Goal: Find specific page/section: Find specific page/section

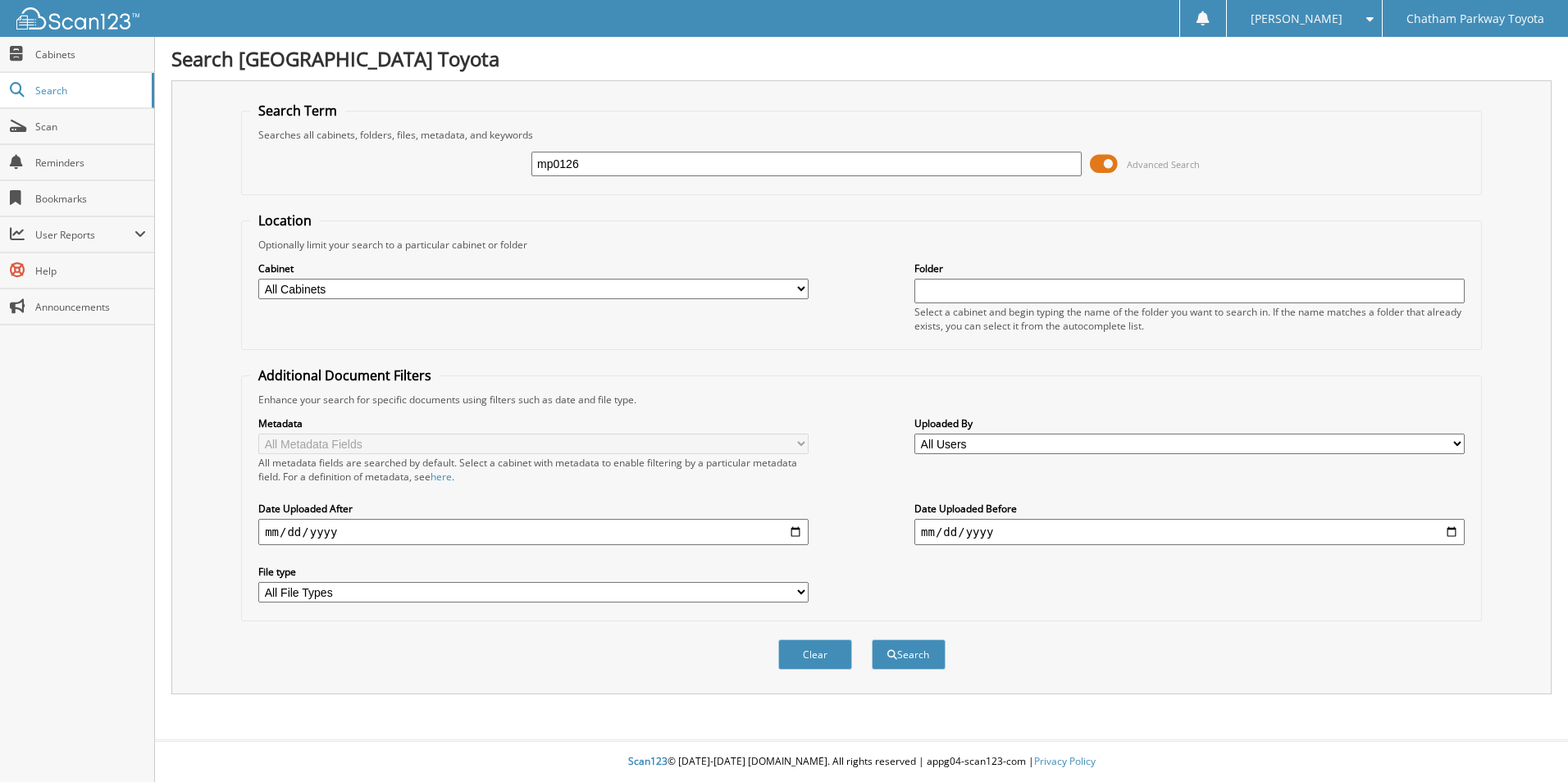
type input "mp0126"
click at [872, 639] on button "Search" at bounding box center [909, 654] width 74 height 30
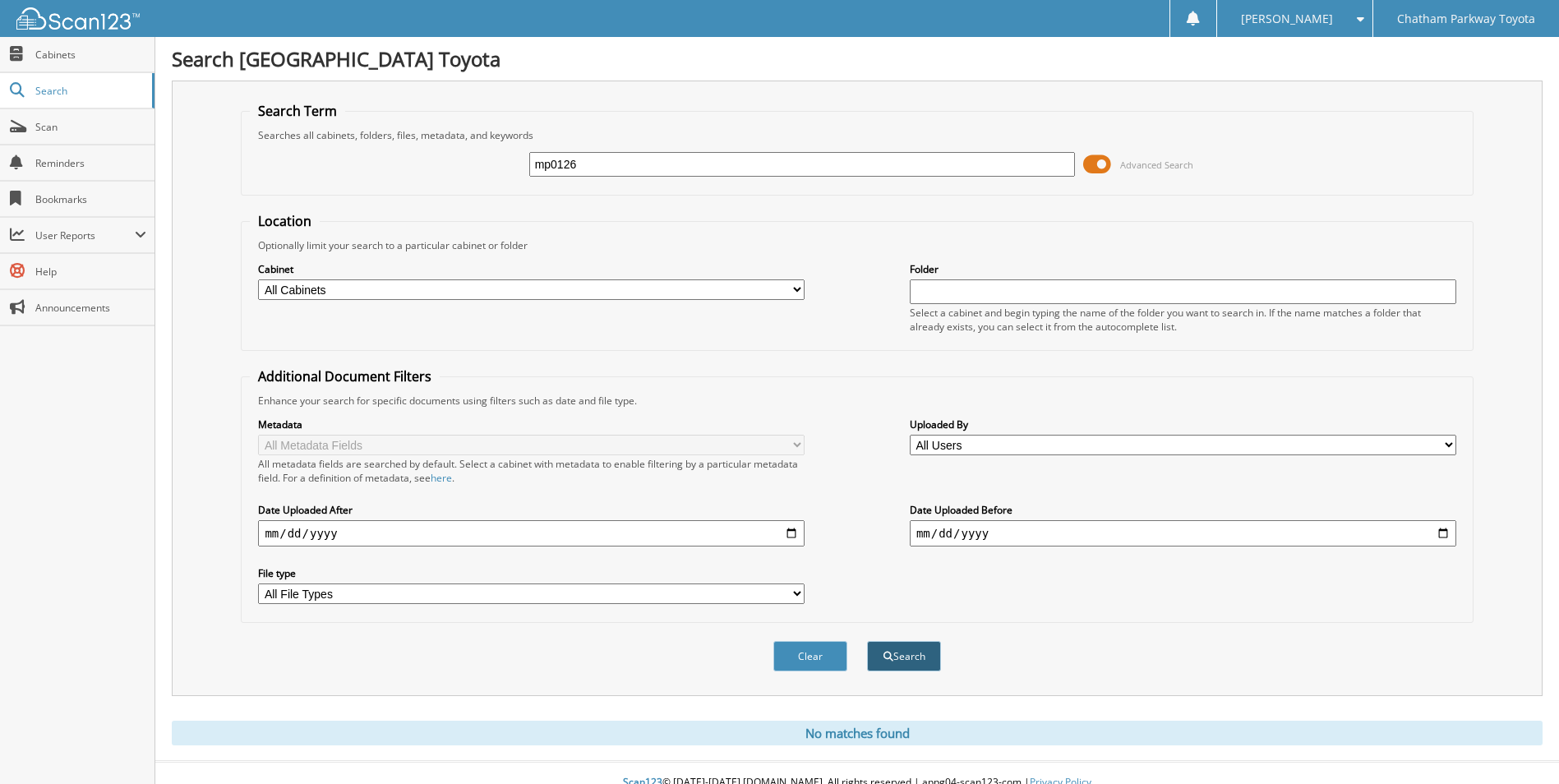
click at [907, 656] on button "Search" at bounding box center [904, 656] width 74 height 30
click at [62, 56] on span "Cabinets" at bounding box center [90, 54] width 111 height 14
